Goal: Task Accomplishment & Management: Use online tool/utility

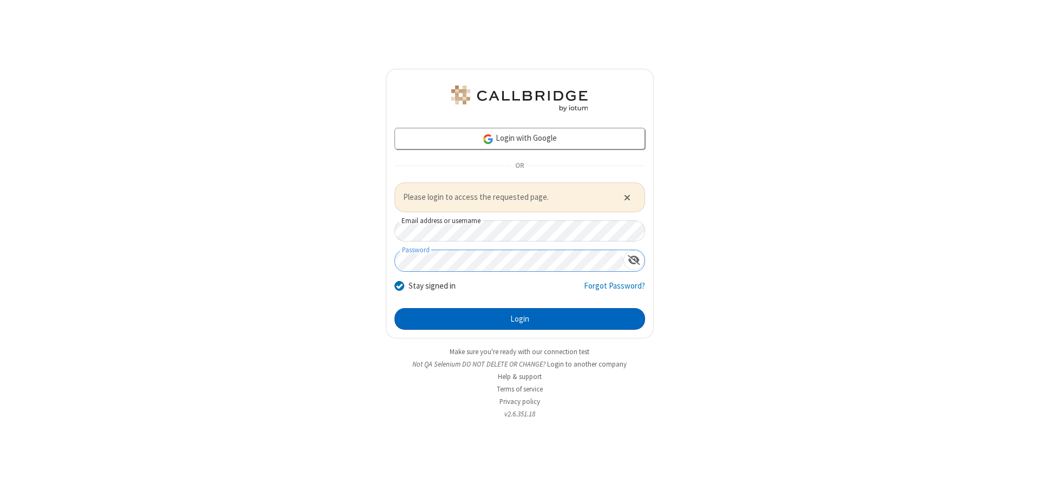
click at [519, 318] on button "Login" at bounding box center [519, 319] width 251 height 22
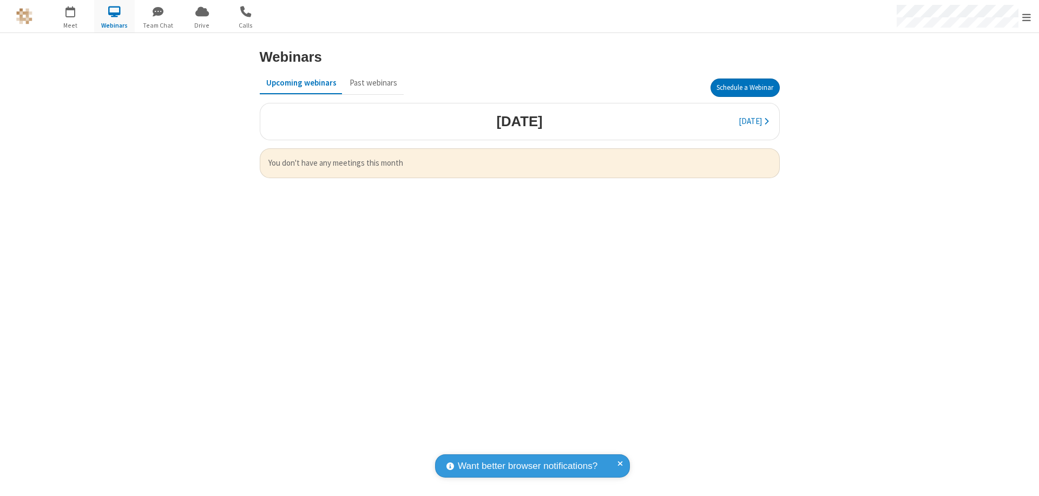
click at [744, 88] on button "Schedule a Webinar" at bounding box center [744, 87] width 69 height 18
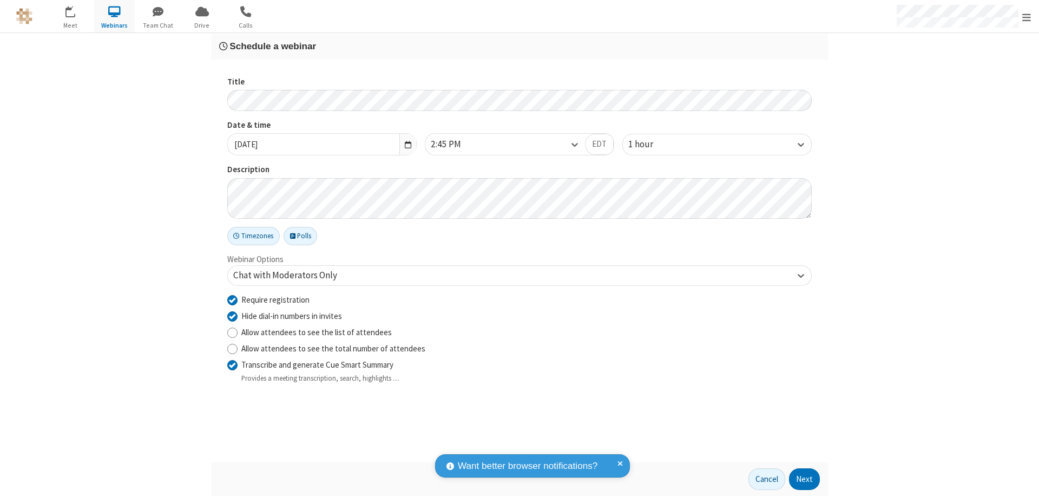
click at [232, 299] on input "Require registration" at bounding box center [232, 299] width 10 height 11
checkbox input "false"
click at [805, 479] on button "Next" at bounding box center [804, 479] width 31 height 22
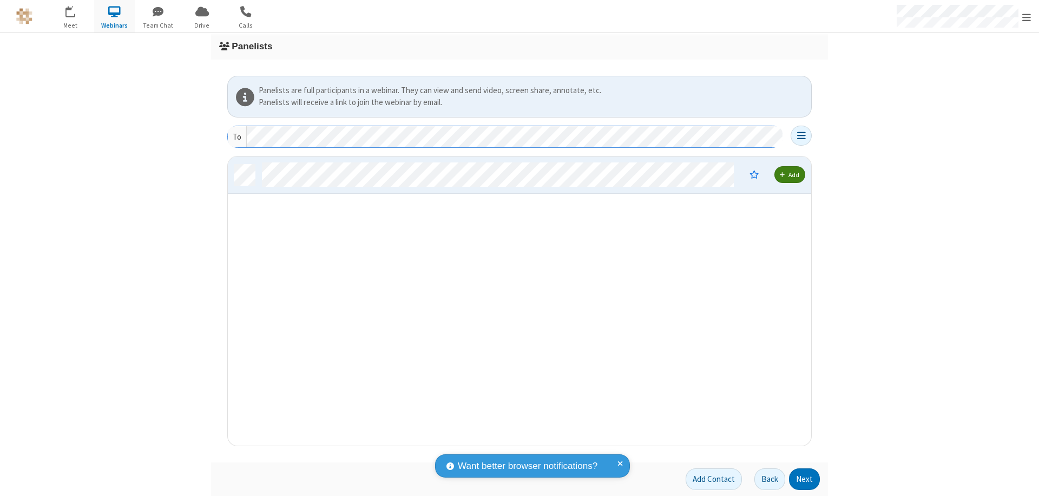
scroll to position [281, 575]
click at [805, 479] on button "Next" at bounding box center [804, 479] width 31 height 22
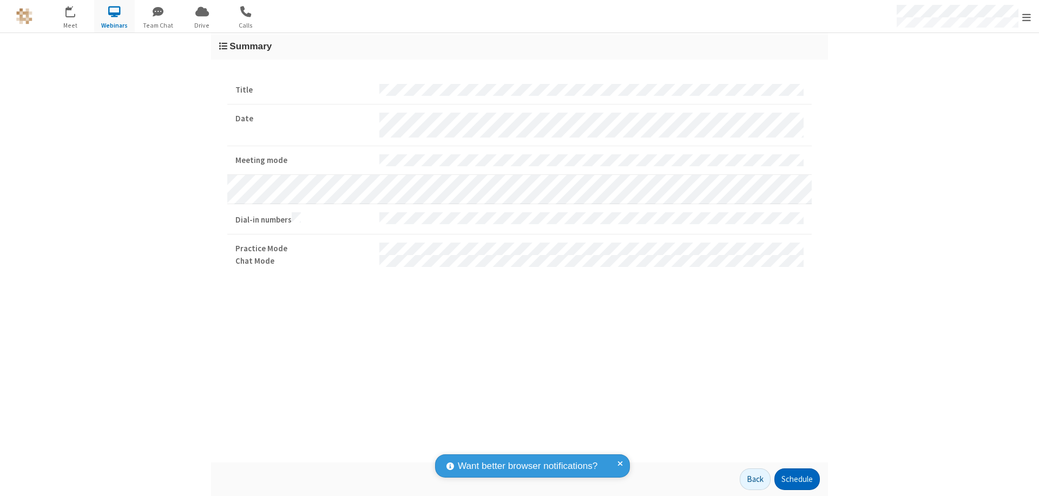
click at [796, 479] on button "Schedule" at bounding box center [796, 479] width 45 height 22
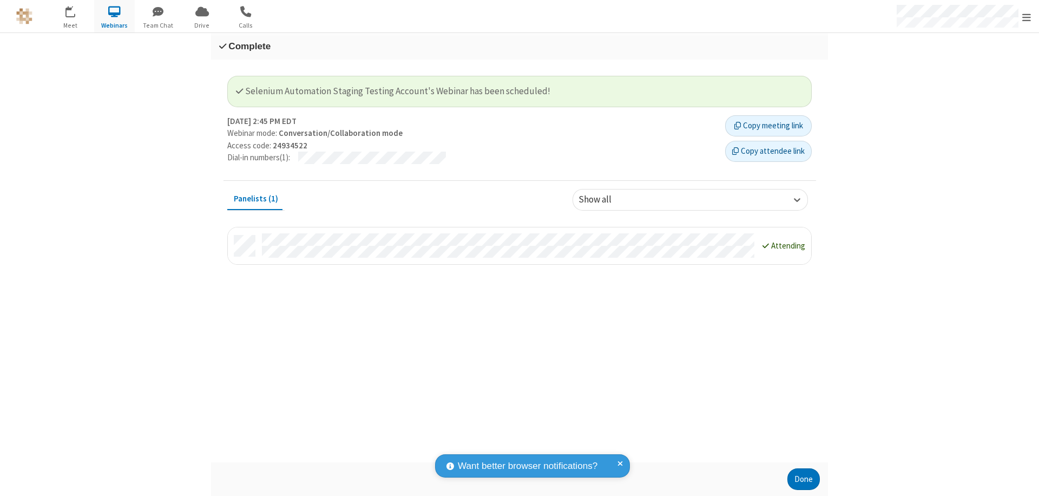
click at [803, 479] on button "Done" at bounding box center [803, 479] width 32 height 22
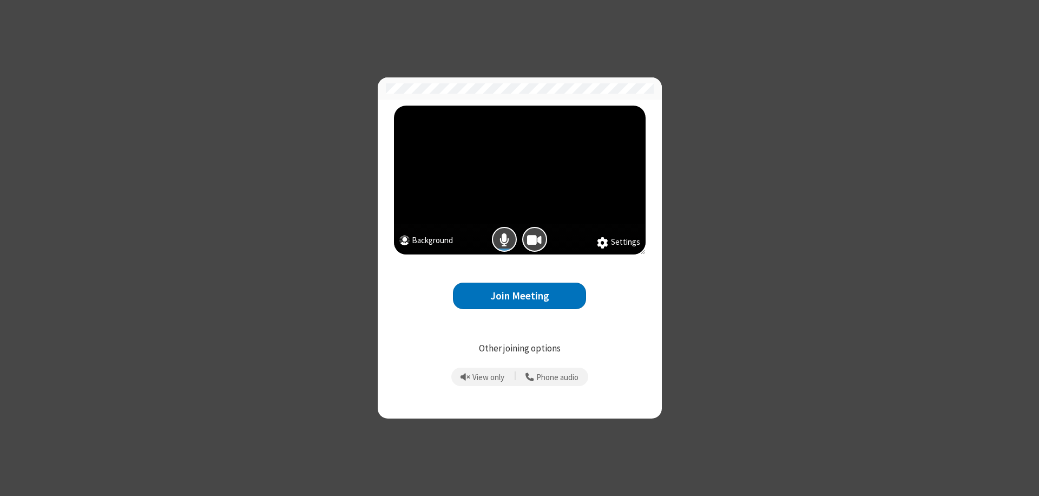
click at [519, 295] on button "Join Meeting" at bounding box center [519, 295] width 133 height 27
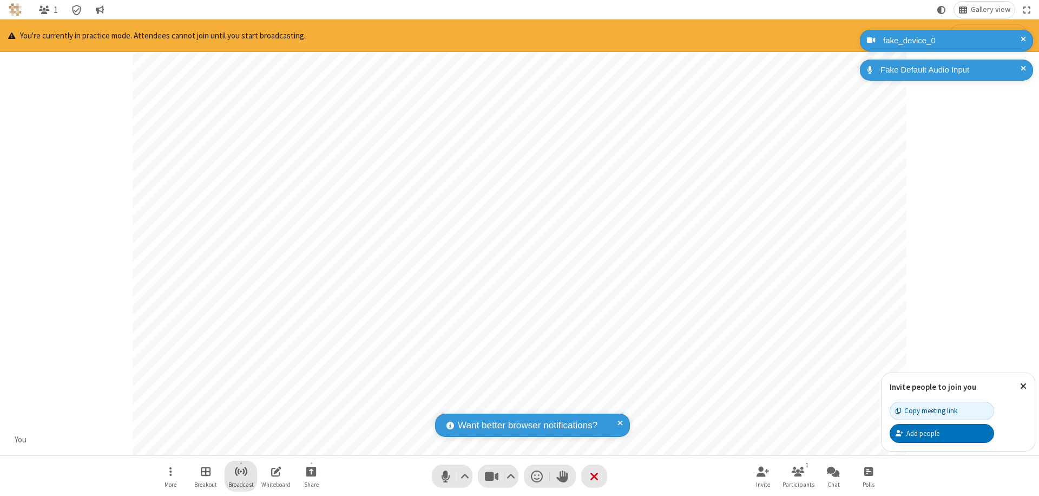
click at [240, 471] on span "Start broadcast" at bounding box center [241, 471] width 14 height 14
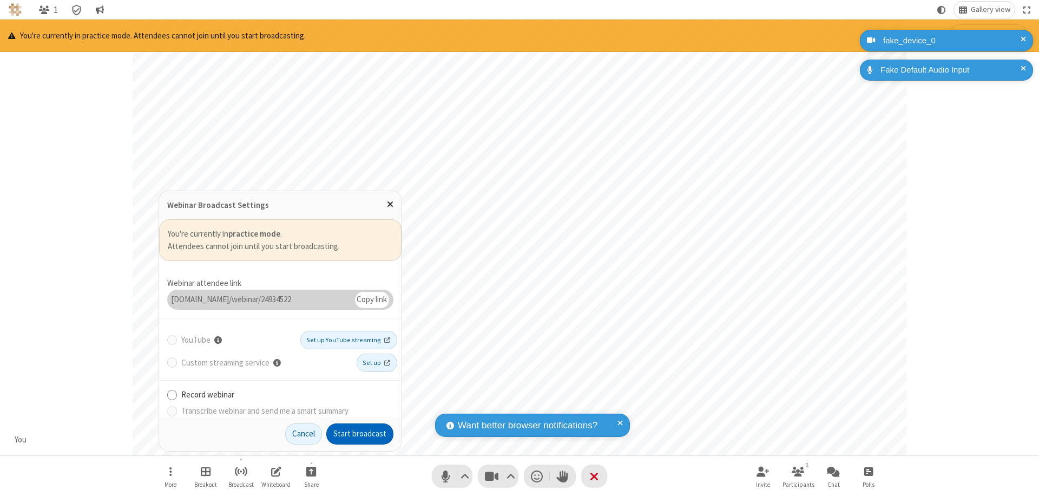
click at [360, 433] on button "Start broadcast" at bounding box center [359, 434] width 67 height 22
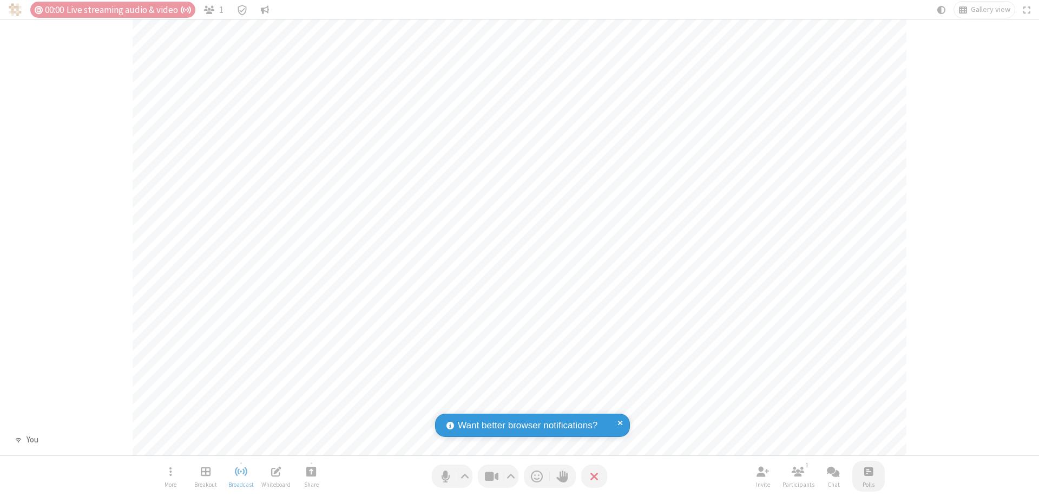
click at [868, 471] on span "Open poll" at bounding box center [868, 471] width 9 height 14
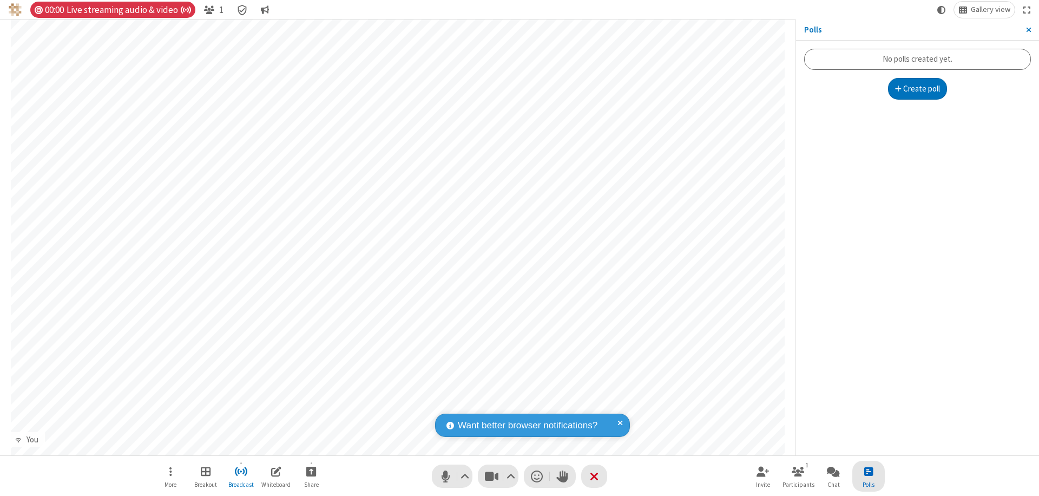
click at [917, 89] on button "Create poll" at bounding box center [918, 89] width 60 height 22
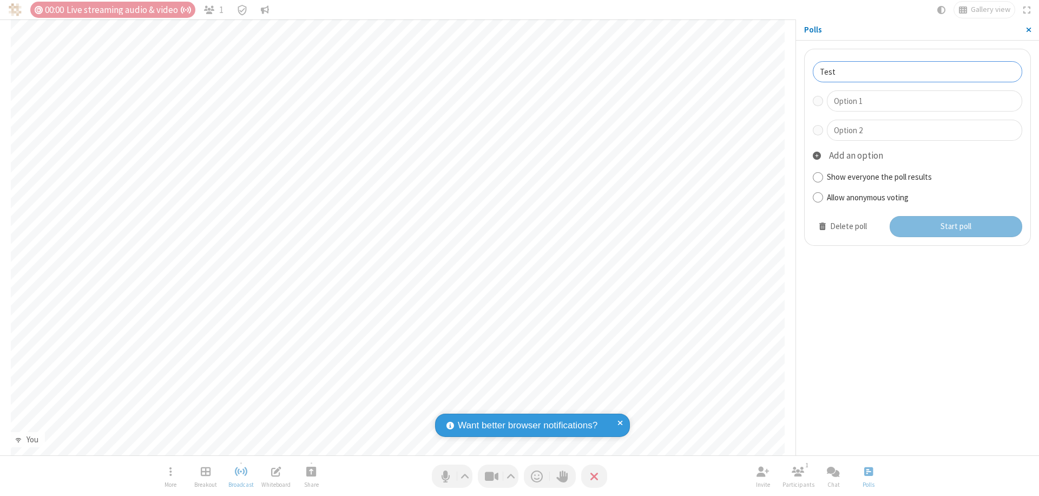
type input "Test"
type input "Yes"
type input "No"
click at [955, 226] on button "Start poll" at bounding box center [955, 227] width 133 height 22
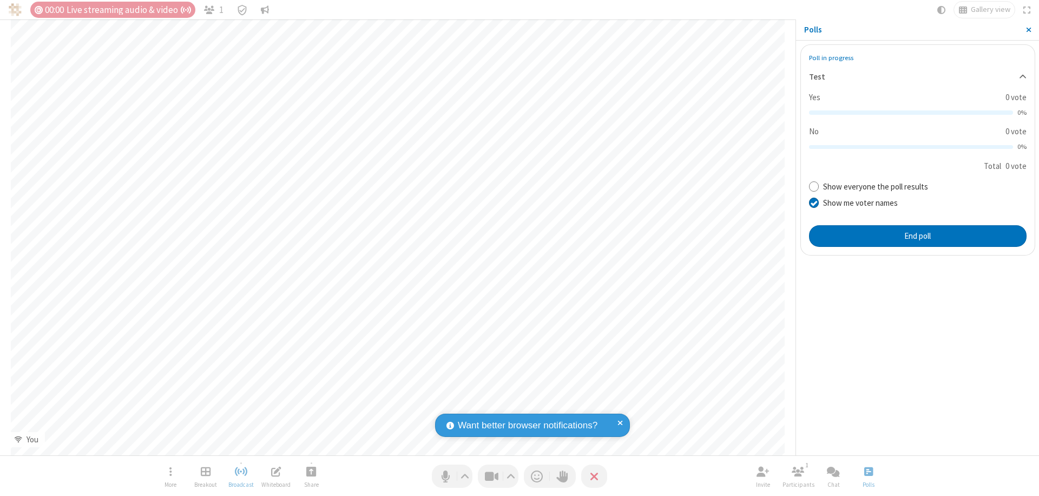
click at [1028, 30] on span "Close sidebar" at bounding box center [1028, 29] width 5 height 9
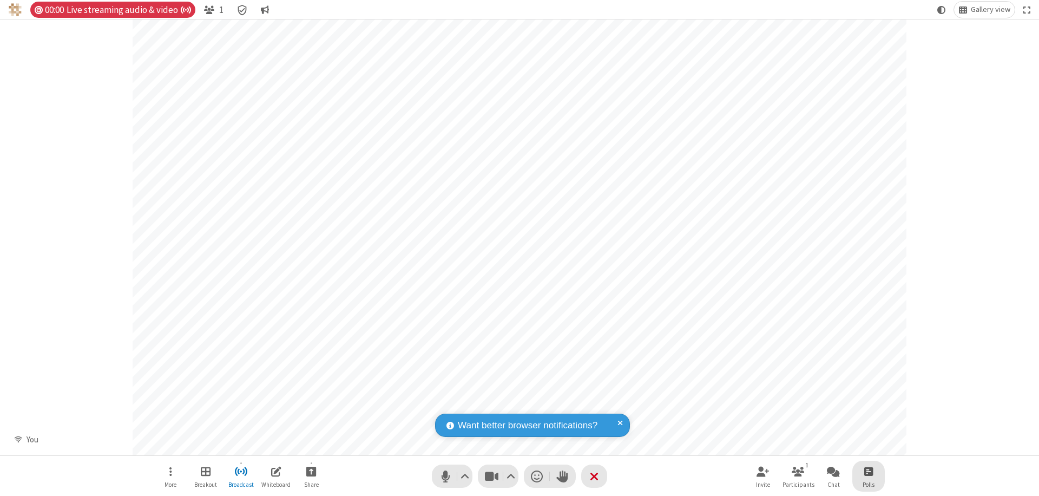
click at [868, 471] on span "Open poll" at bounding box center [868, 471] width 9 height 14
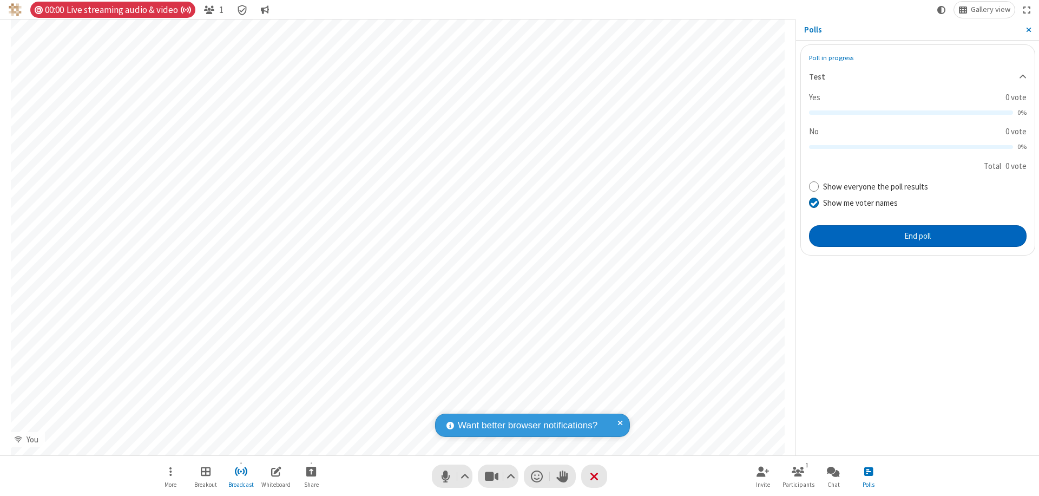
click at [917, 235] on button "End poll" at bounding box center [918, 236] width 218 height 22
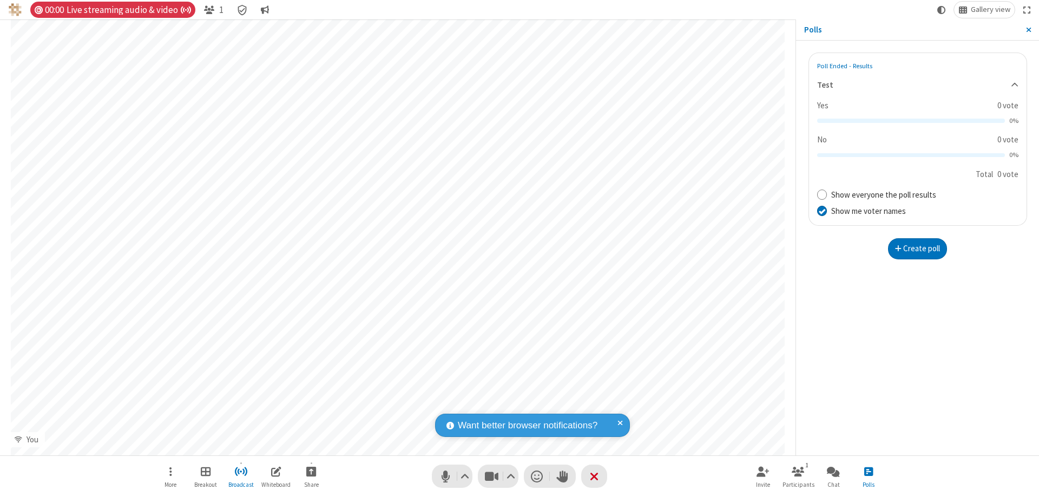
click at [1028, 30] on span "Close sidebar" at bounding box center [1028, 29] width 5 height 9
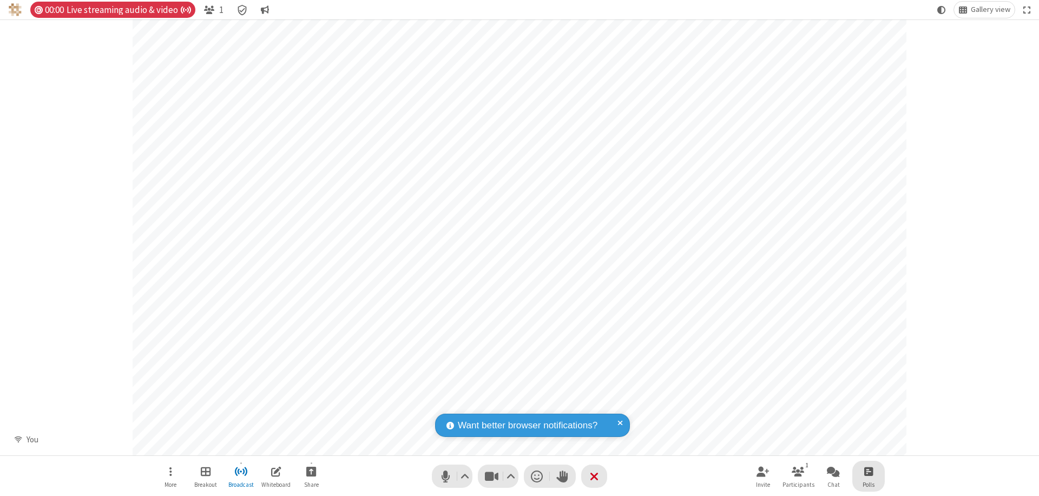
click at [868, 471] on span "Open poll" at bounding box center [868, 471] width 9 height 14
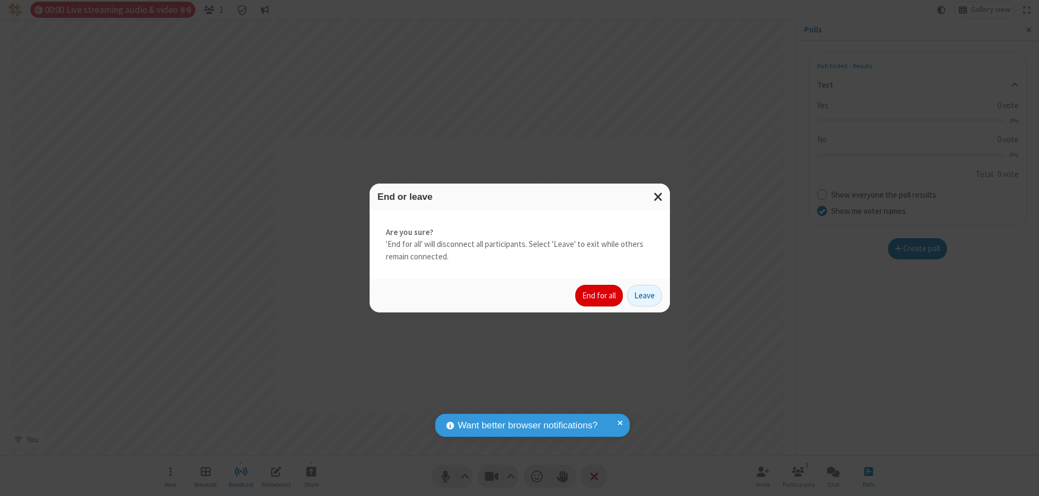
click at [599, 295] on button "End for all" at bounding box center [599, 296] width 48 height 22
